Goal: Information Seeking & Learning: Check status

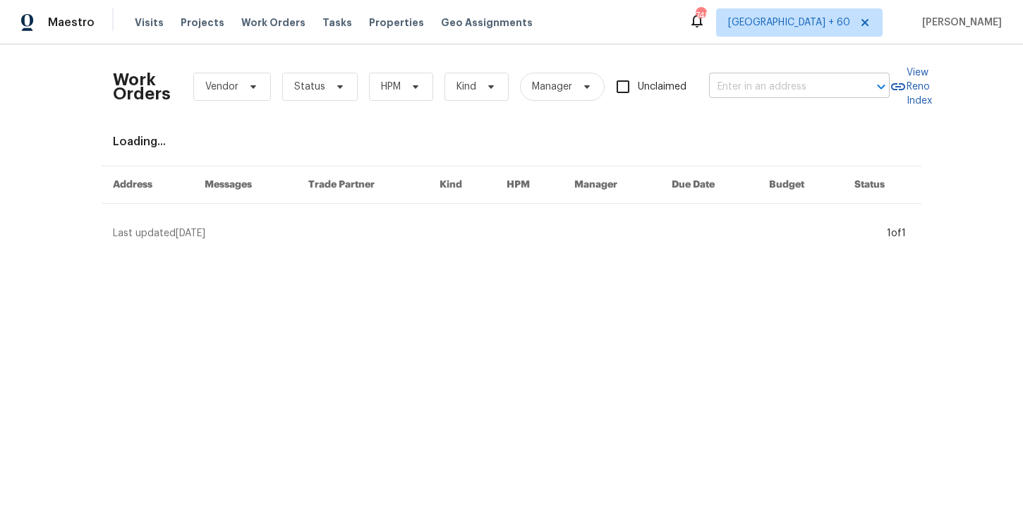
click at [737, 85] on input "text" at bounding box center [779, 87] width 141 height 22
paste input "[STREET_ADDRESS][PERSON_NAME]"
type input "[STREET_ADDRESS][PERSON_NAME]"
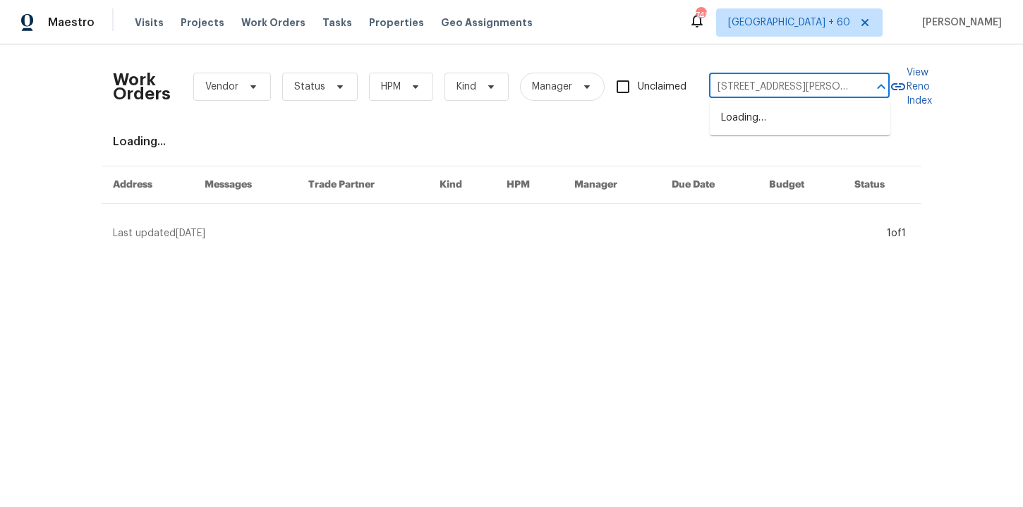
scroll to position [0, 23]
click at [771, 119] on li "[STREET_ADDRESS][PERSON_NAME]" at bounding box center [800, 126] width 181 height 38
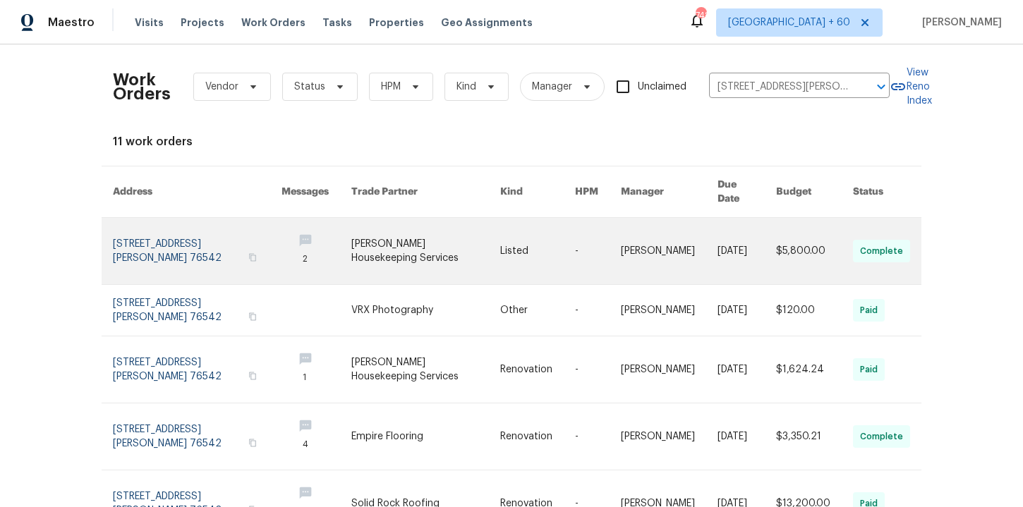
click at [174, 252] on link at bounding box center [197, 251] width 169 height 66
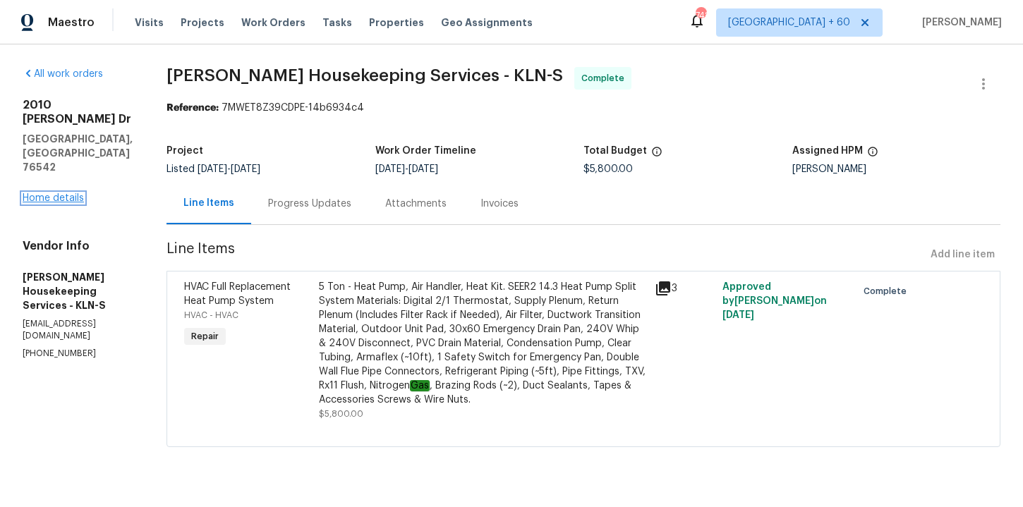
click at [75, 193] on link "Home details" at bounding box center [53, 198] width 61 height 10
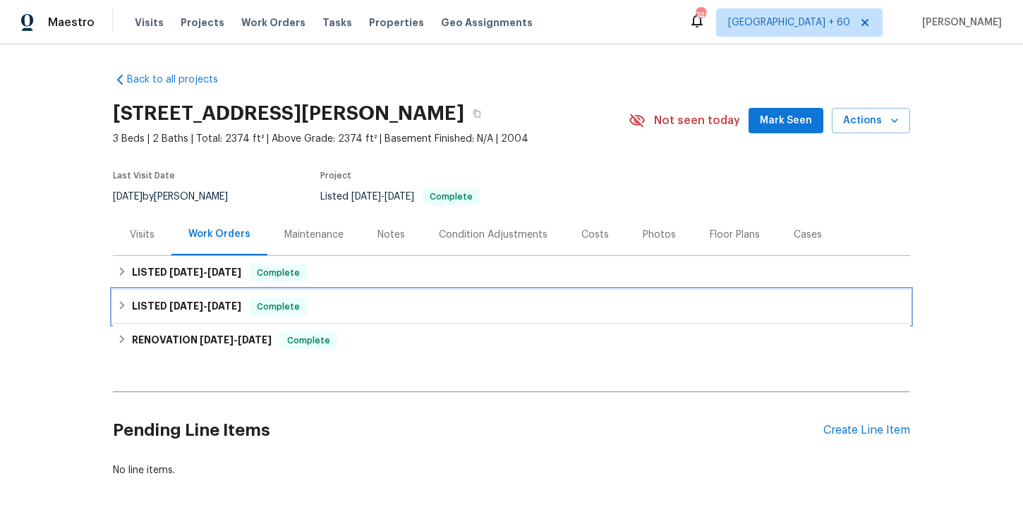
click at [342, 313] on div "LISTED [DATE] - [DATE] Complete" at bounding box center [511, 306] width 789 height 17
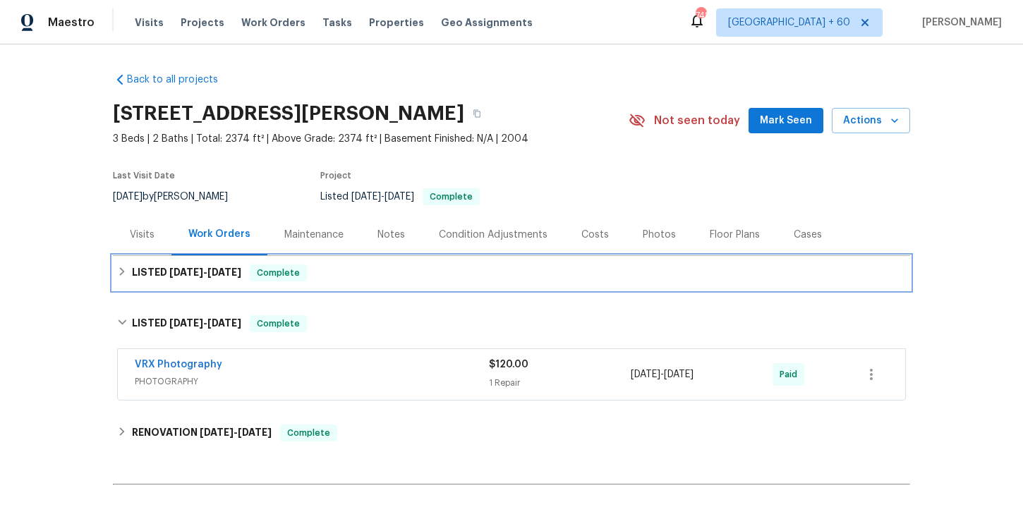
click at [358, 266] on div "LISTED [DATE] - [DATE] Complete" at bounding box center [511, 273] width 789 height 17
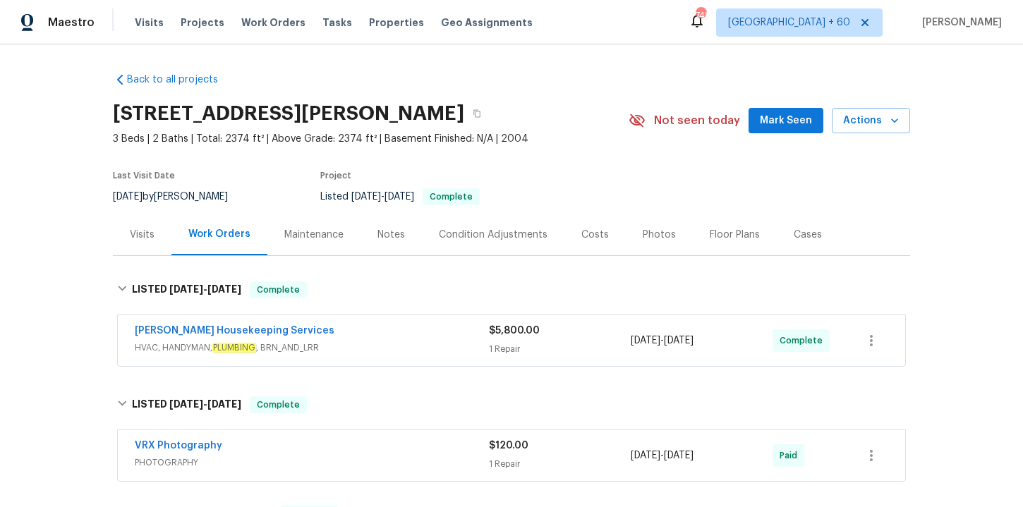
click at [427, 342] on span "HVAC, HANDYMAN, PLUMBING , BRN_AND_LRR" at bounding box center [312, 348] width 354 height 14
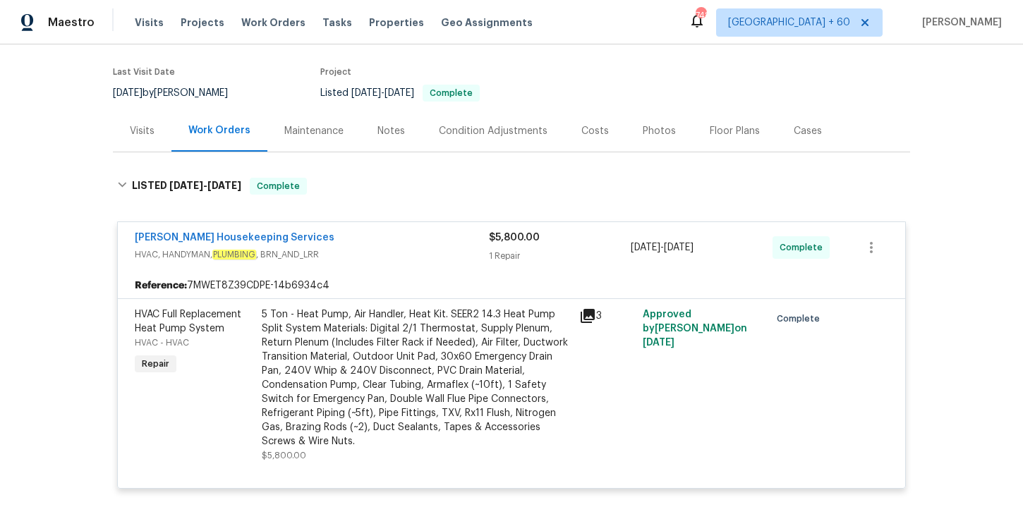
scroll to position [234, 0]
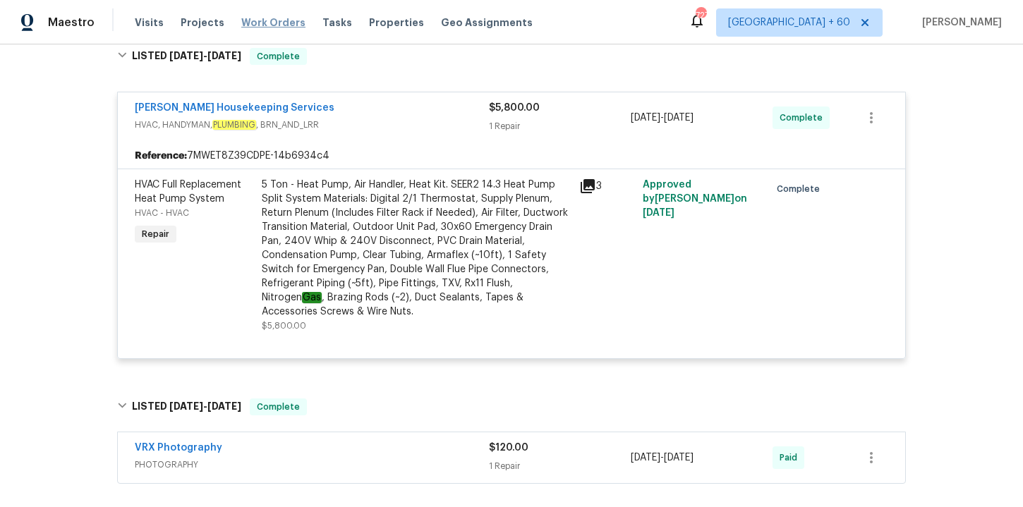
click at [265, 18] on span "Work Orders" at bounding box center [273, 23] width 64 height 14
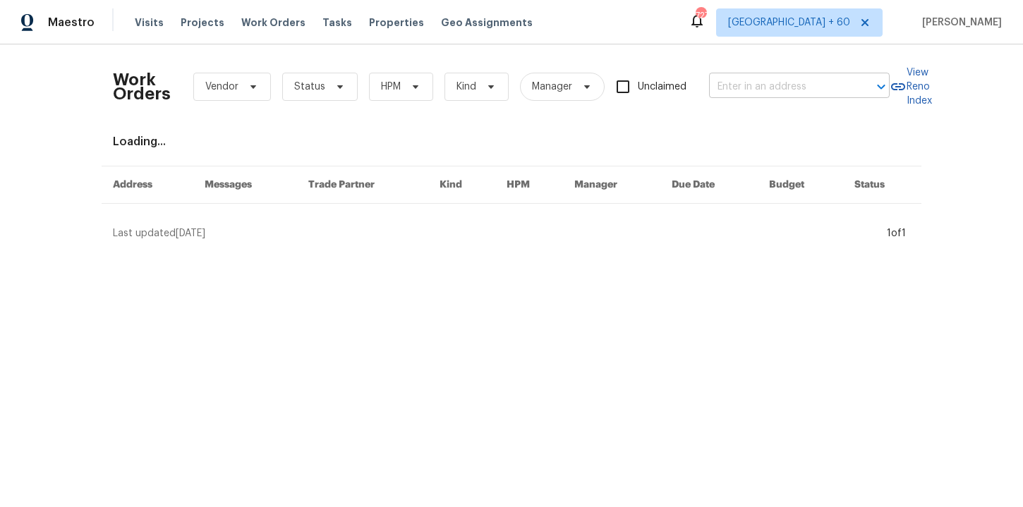
click at [776, 85] on input "text" at bounding box center [779, 87] width 141 height 22
paste input "[STREET_ADDRESS]"
type input "[STREET_ADDRESS]"
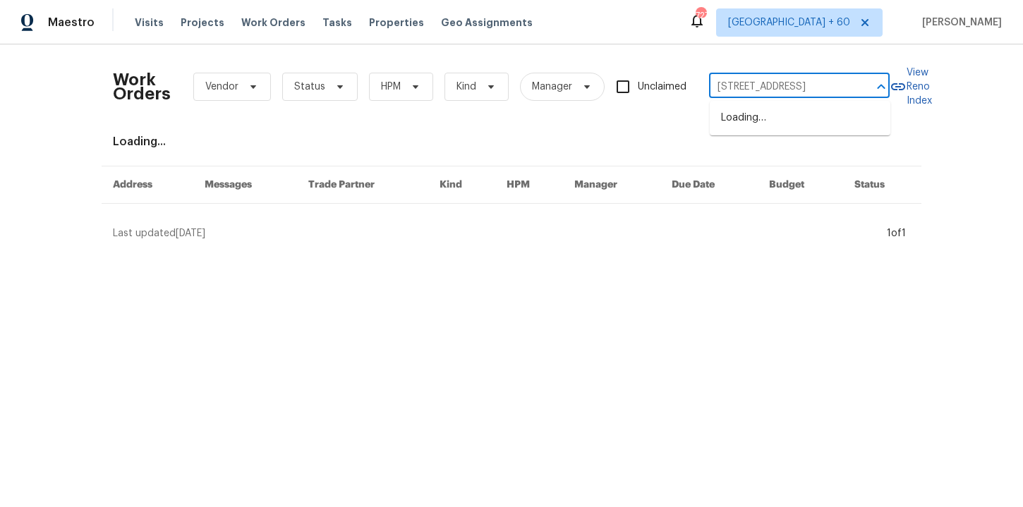
scroll to position [0, 40]
click at [781, 116] on li "[STREET_ADDRESS]" at bounding box center [800, 118] width 181 height 23
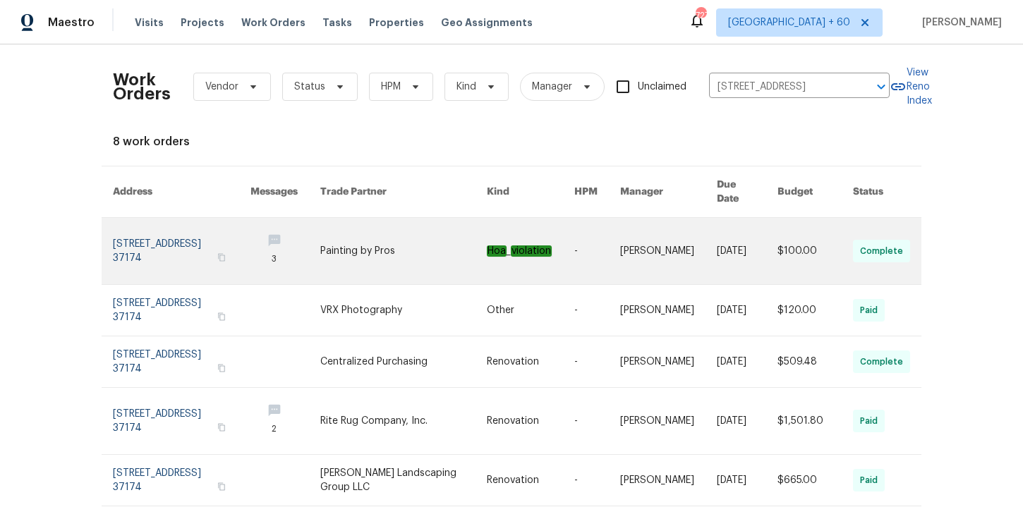
click at [195, 224] on link at bounding box center [182, 251] width 138 height 66
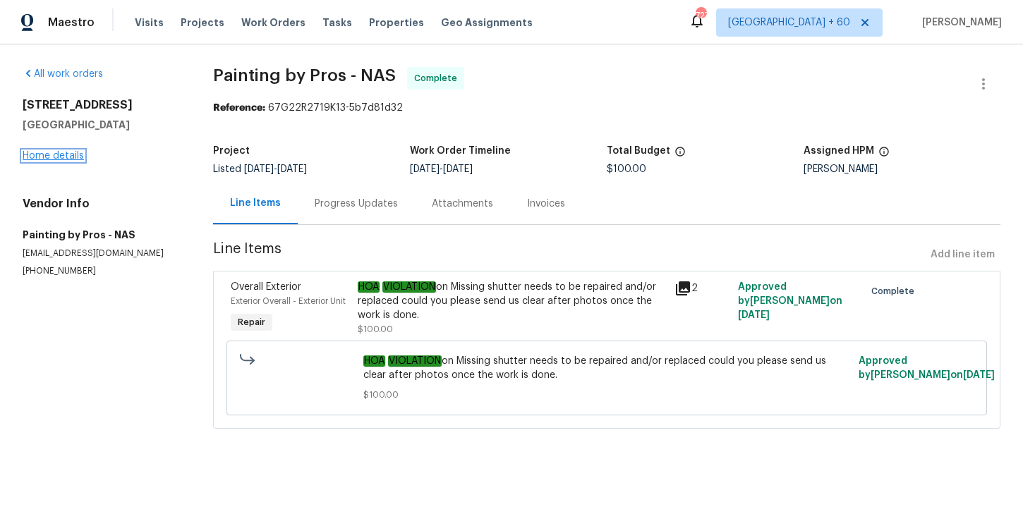
click at [73, 157] on link "Home details" at bounding box center [53, 156] width 61 height 10
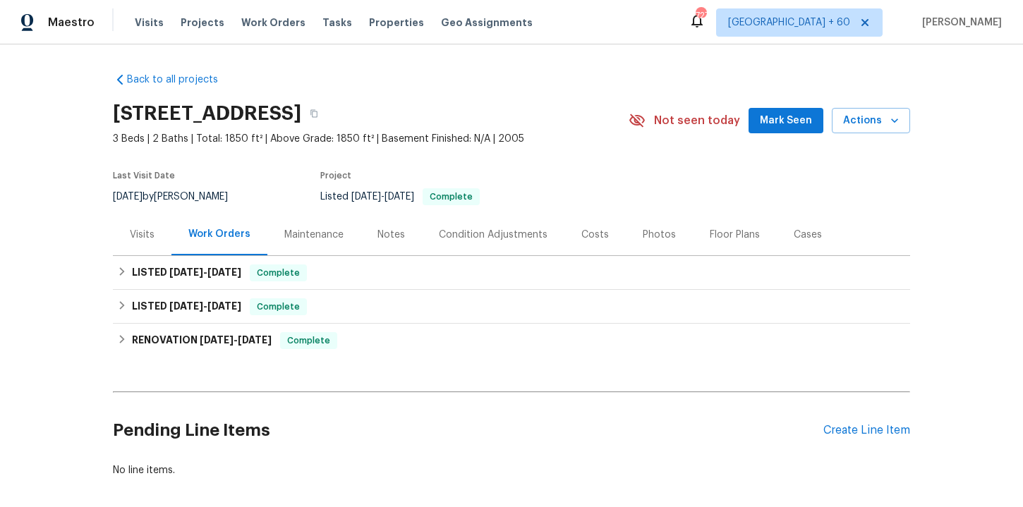
scroll to position [26, 0]
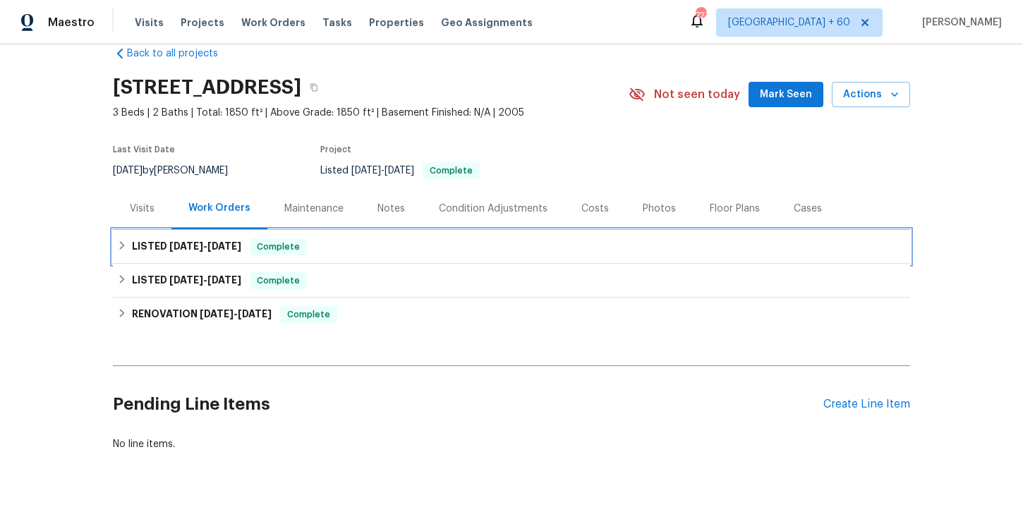
click at [339, 248] on div "LISTED [DATE] - [DATE] Complete" at bounding box center [511, 246] width 789 height 17
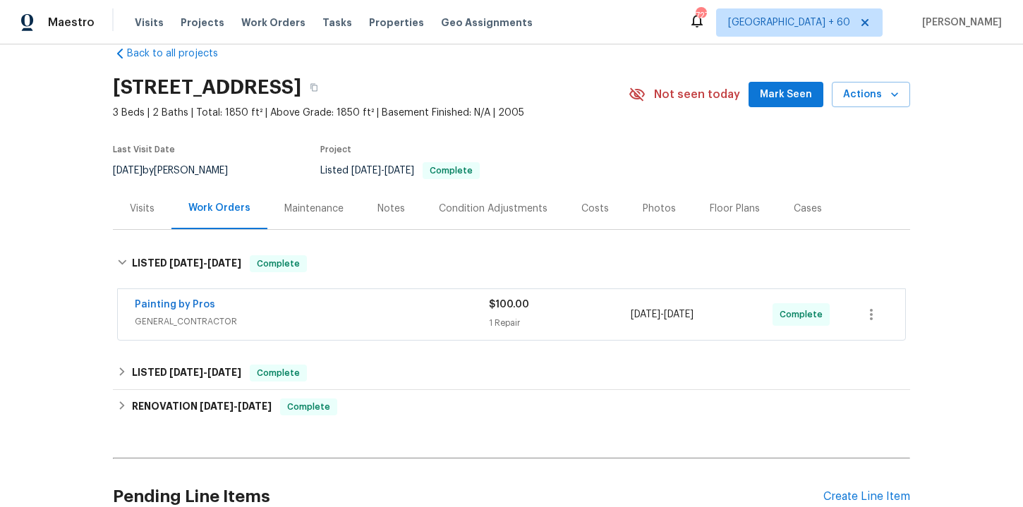
click at [374, 308] on div "Painting by Pros" at bounding box center [312, 306] width 354 height 17
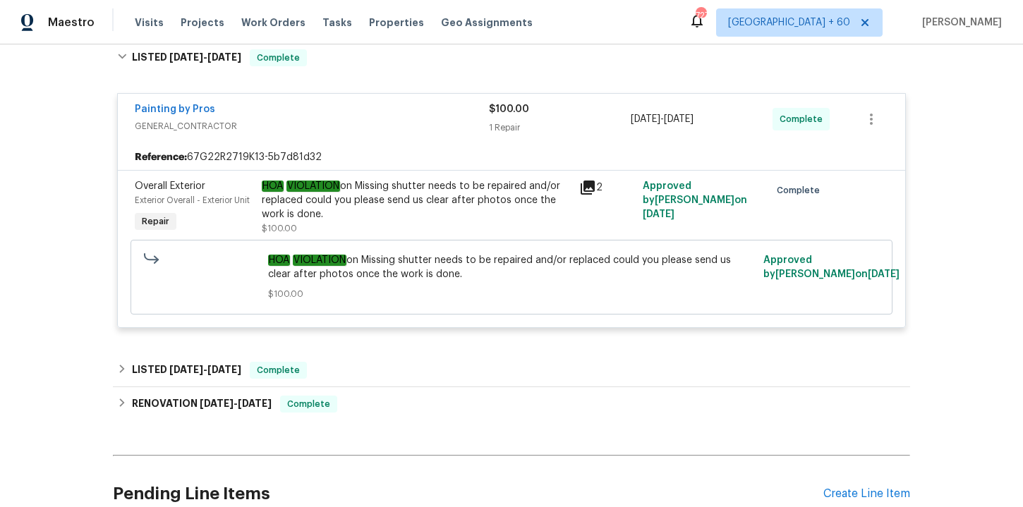
scroll to position [257, 0]
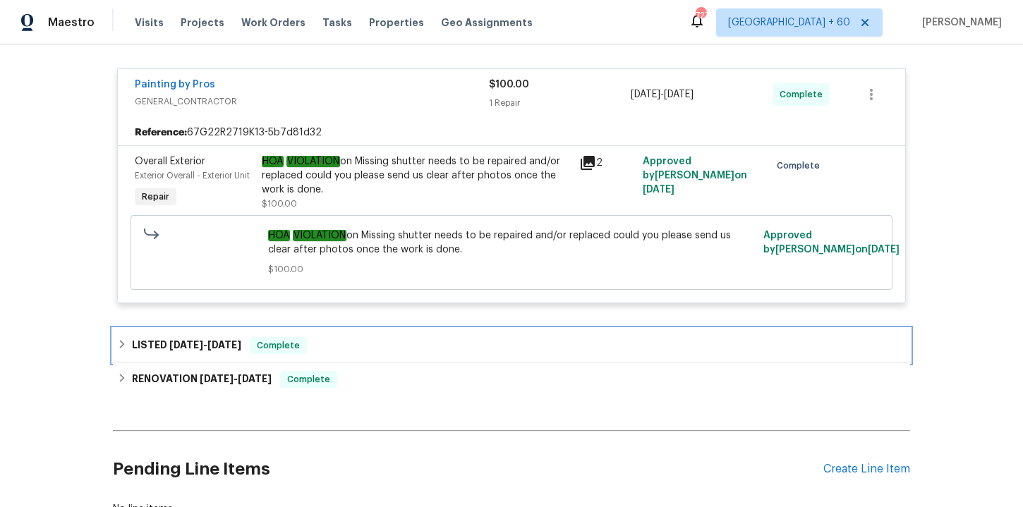
click at [370, 338] on div "LISTED [DATE] - [DATE] Complete" at bounding box center [511, 345] width 789 height 17
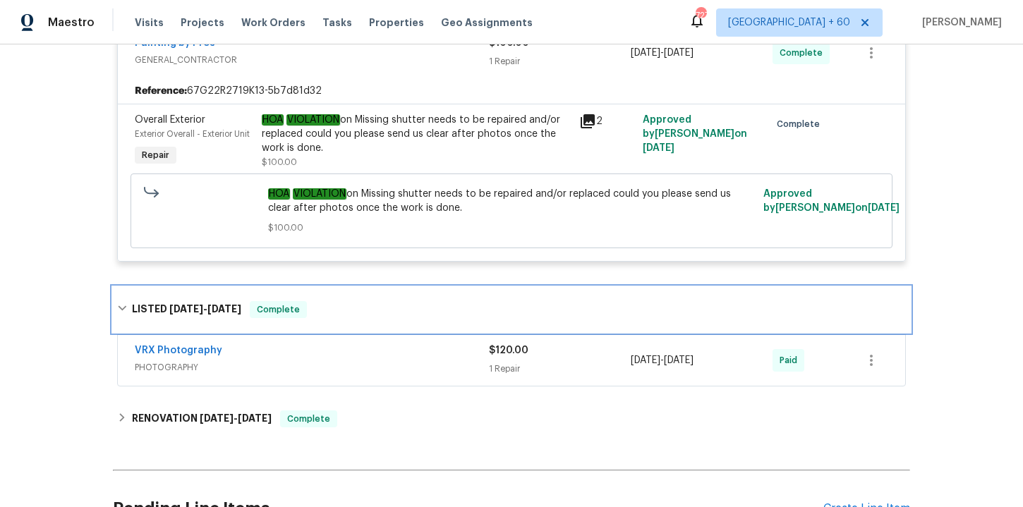
scroll to position [299, 0]
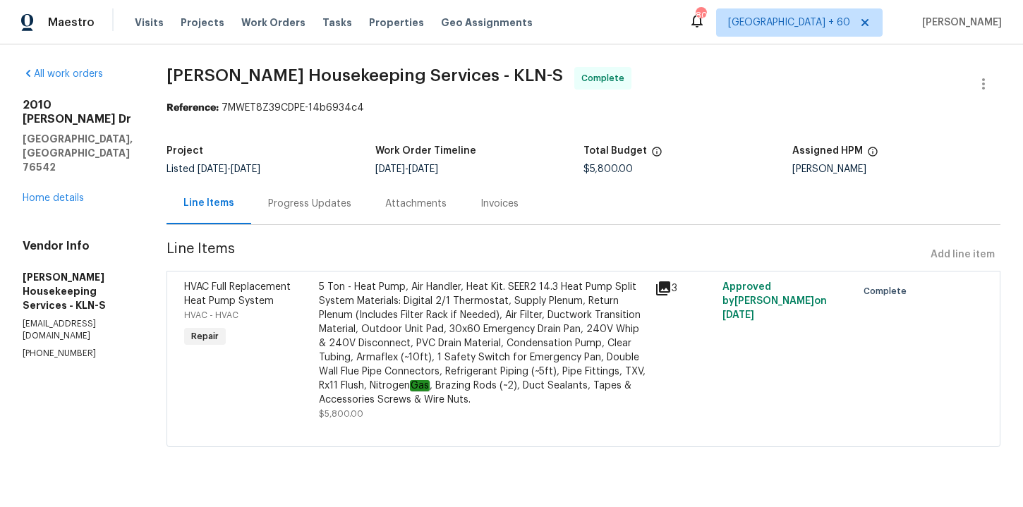
click at [344, 212] on div "Progress Updates" at bounding box center [309, 204] width 117 height 42
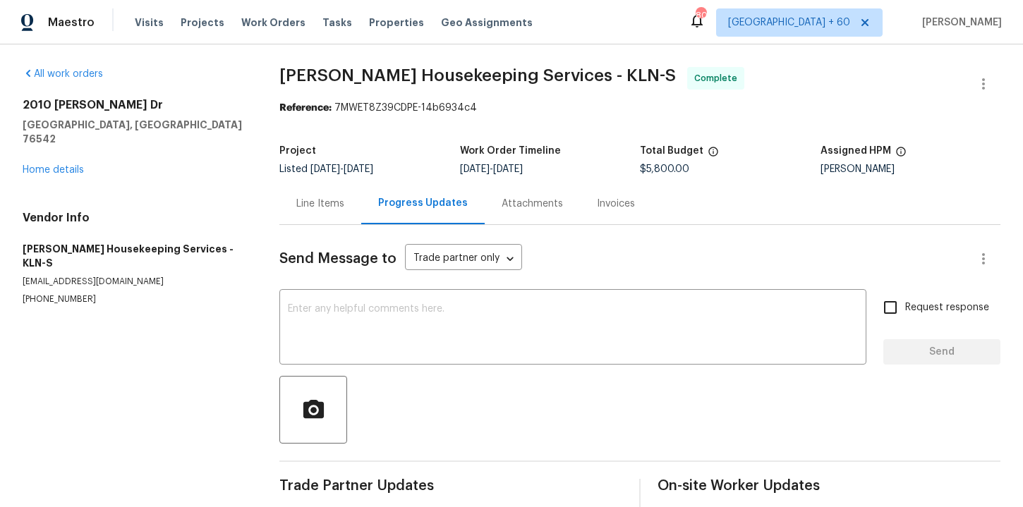
click at [310, 204] on div "Line Items" at bounding box center [320, 204] width 48 height 14
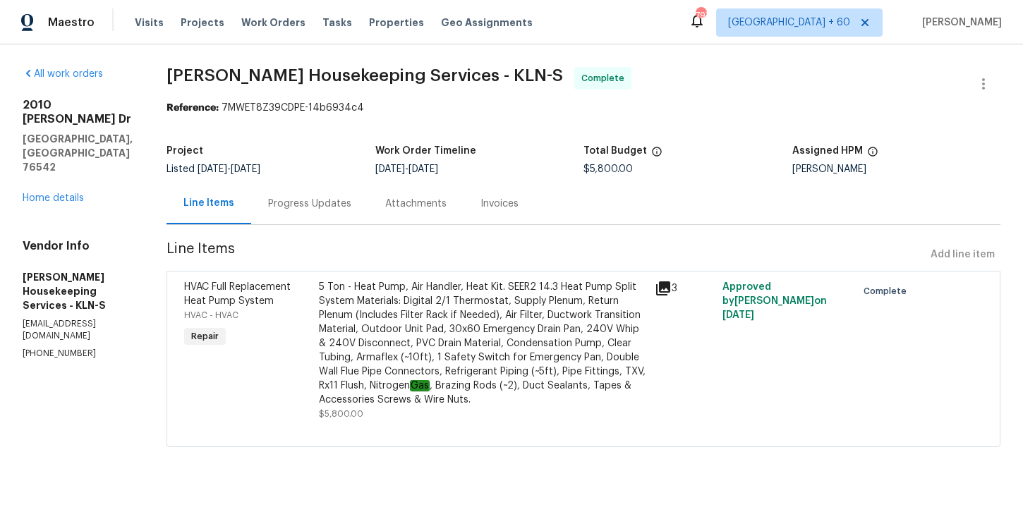
click at [500, 200] on div "Invoices" at bounding box center [499, 204] width 38 height 14
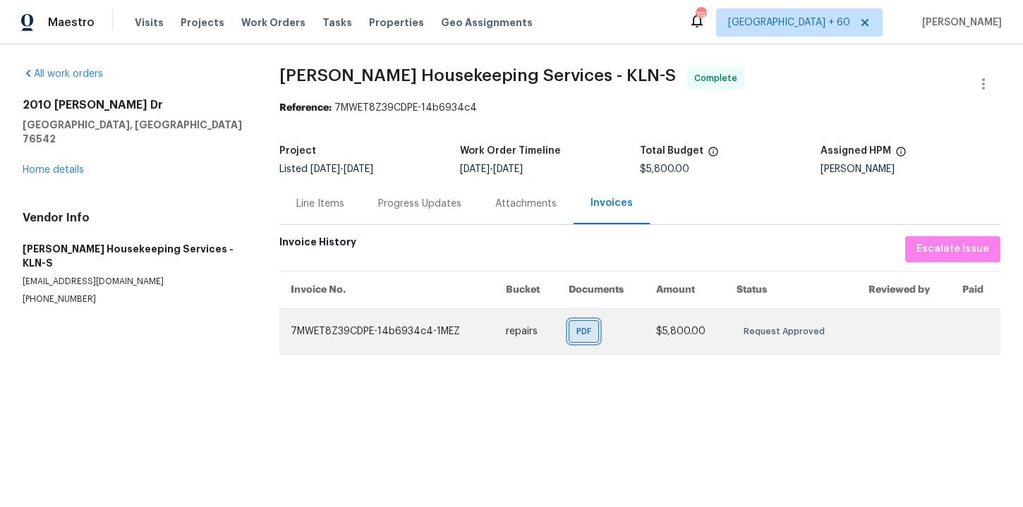
click at [590, 338] on span "PDF" at bounding box center [586, 332] width 20 height 14
